Goal: Task Accomplishment & Management: Use online tool/utility

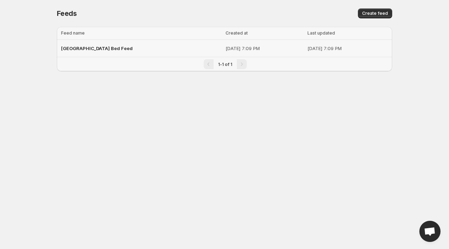
click at [84, 51] on span "[GEOGRAPHIC_DATA] Bed Feed" at bounding box center [97, 49] width 72 height 6
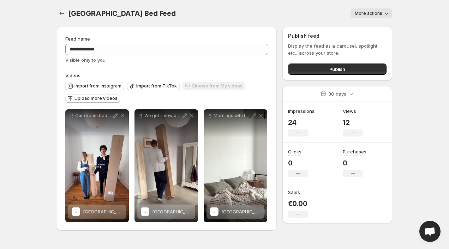
click at [390, 17] on icon "button" at bounding box center [386, 13] width 7 height 7
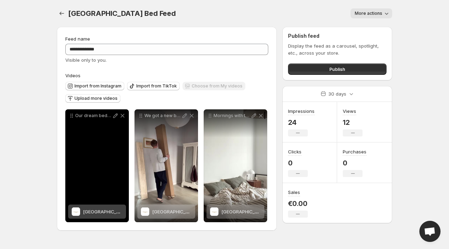
click at [97, 114] on p "Our dream bed arrived Japanese style I love messy beds what about you karup_des…" at bounding box center [93, 116] width 37 height 6
click at [115, 115] on icon at bounding box center [115, 115] width 7 height 7
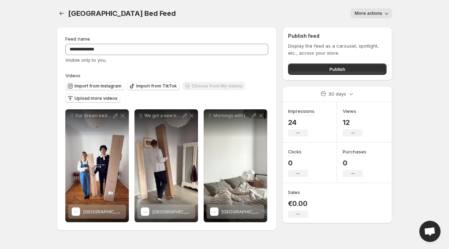
click at [384, 12] on icon "button" at bounding box center [386, 13] width 7 height 7
click at [111, 84] on span "Import from Instagram" at bounding box center [97, 86] width 47 height 6
click at [95, 98] on span "Upload more videos" at bounding box center [95, 99] width 43 height 6
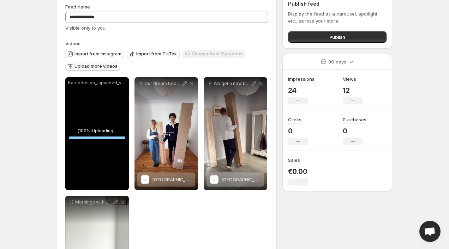
scroll to position [33, 0]
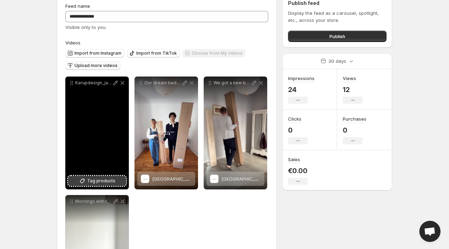
click at [104, 180] on span "Tag products" at bounding box center [101, 181] width 28 height 7
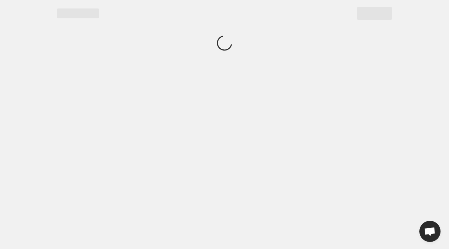
scroll to position [0, 0]
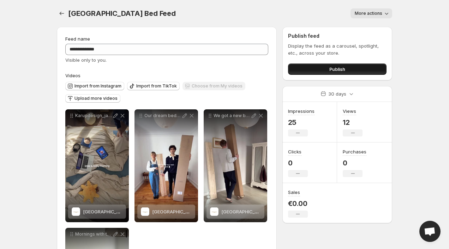
click at [299, 66] on button "Publish" at bounding box center [337, 69] width 98 height 11
